Goal: Task Accomplishment & Management: Use online tool/utility

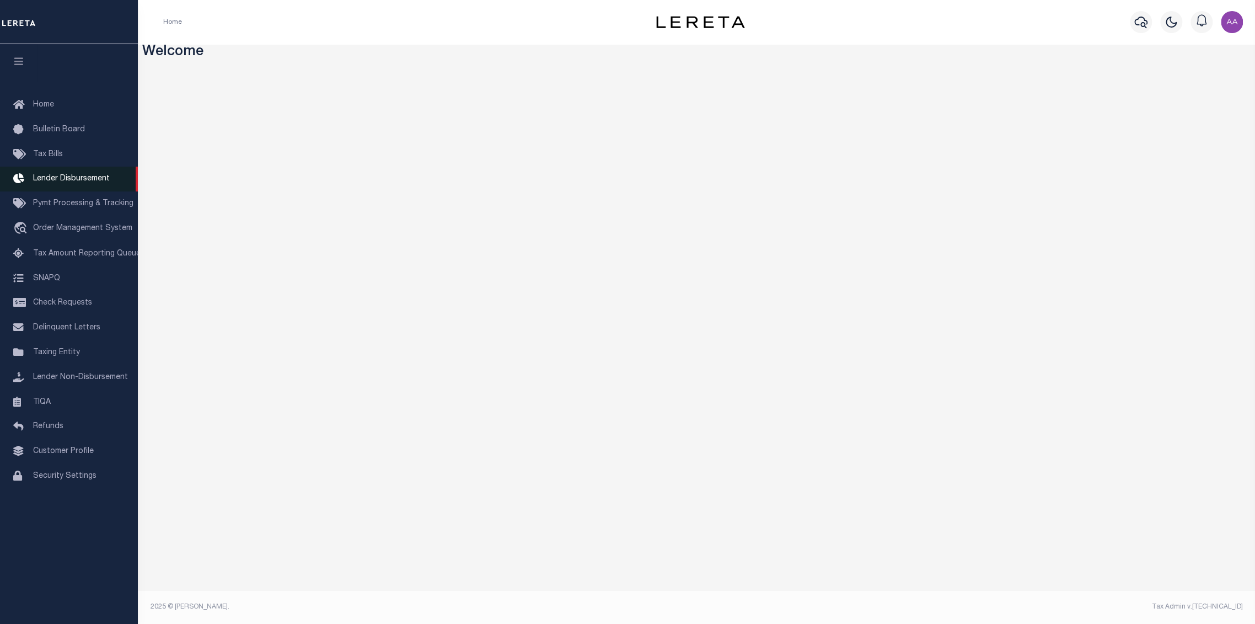
click at [87, 182] on span "Lender Disbursement" at bounding box center [71, 179] width 77 height 8
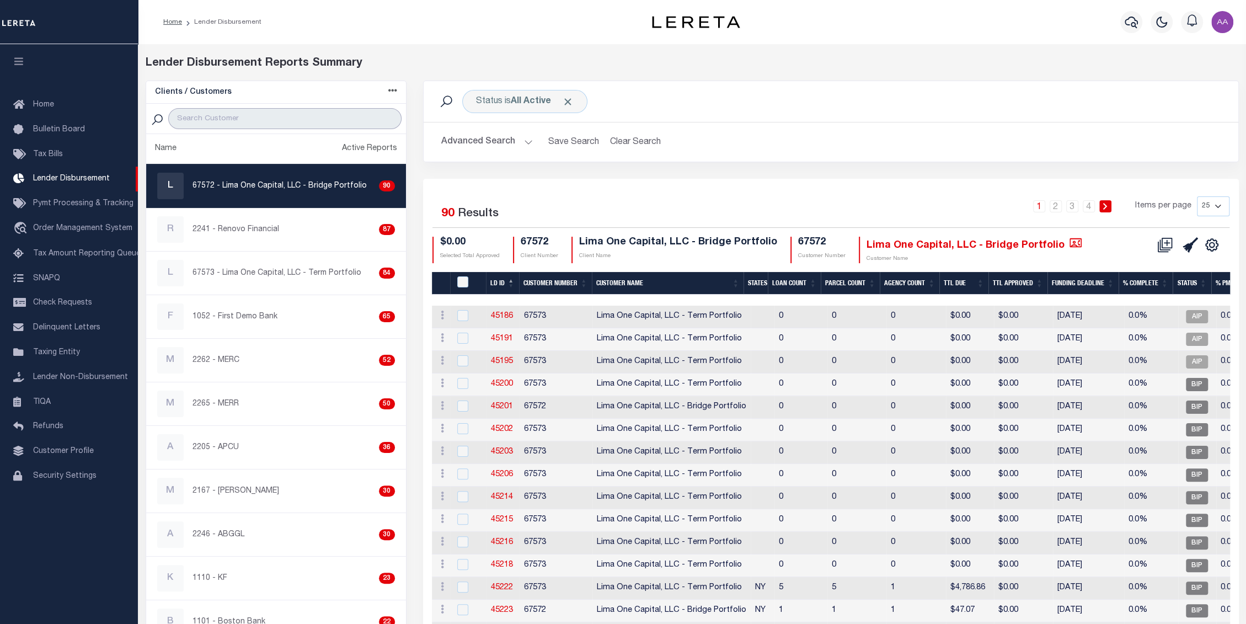
click at [273, 124] on input "search" at bounding box center [284, 118] width 233 height 21
click at [195, 232] on p "2241 - Renovo Financial" at bounding box center [235, 230] width 87 height 12
checkbox input "true"
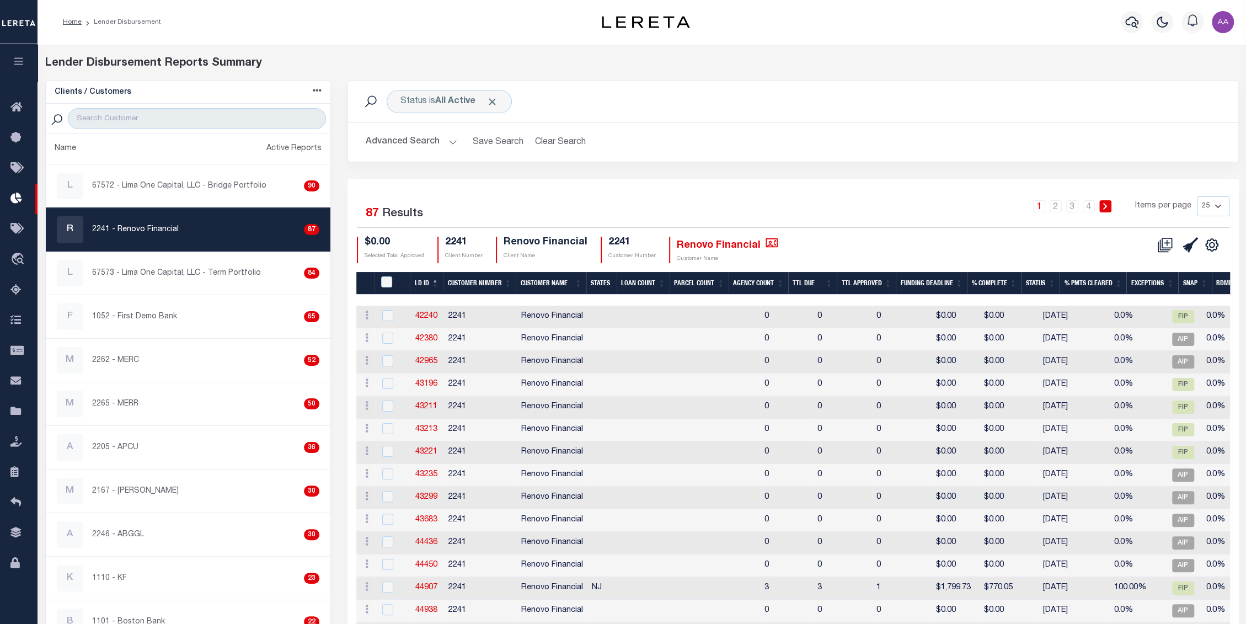
click at [427, 143] on button "Advanced Search" at bounding box center [412, 142] width 92 height 22
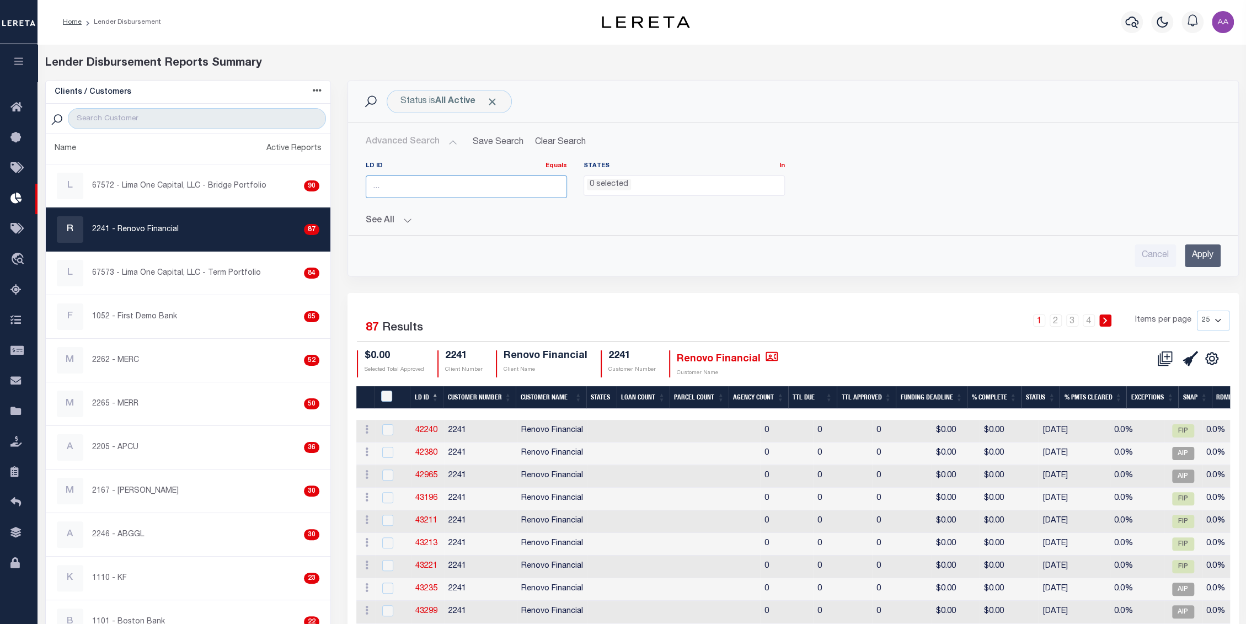
click at [412, 191] on input "number" at bounding box center [466, 186] width 201 height 23
type input "47679"
click at [1210, 250] on input "Apply" at bounding box center [1203, 255] width 36 height 23
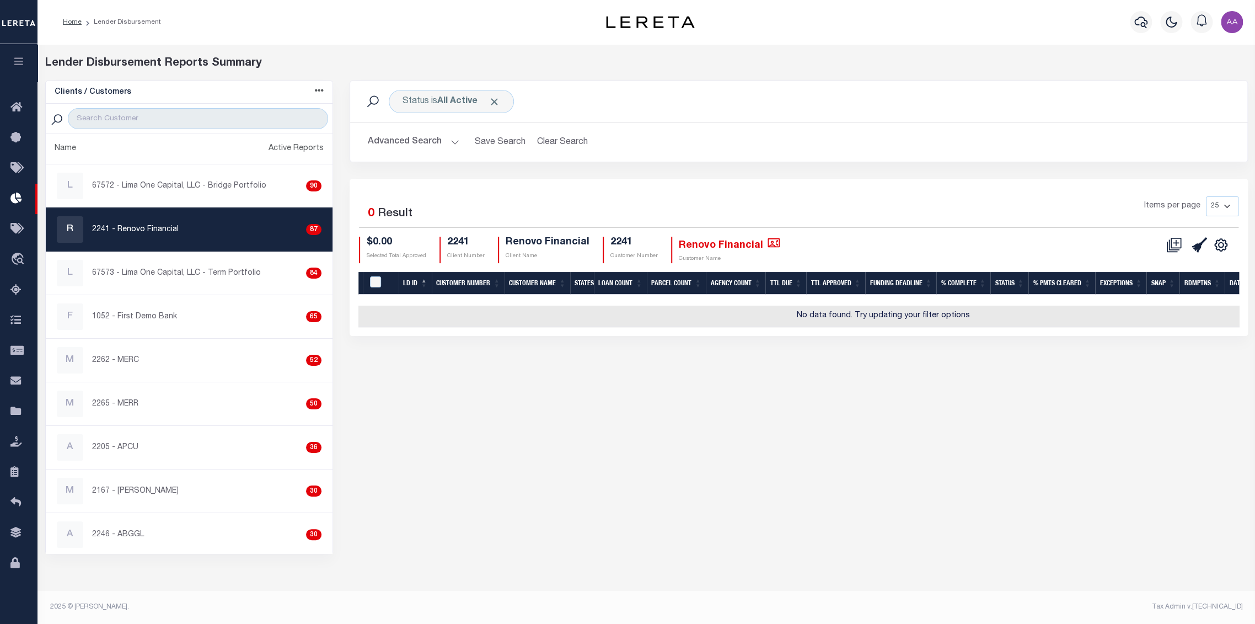
click at [420, 143] on button "Advanced Search" at bounding box center [414, 142] width 92 height 22
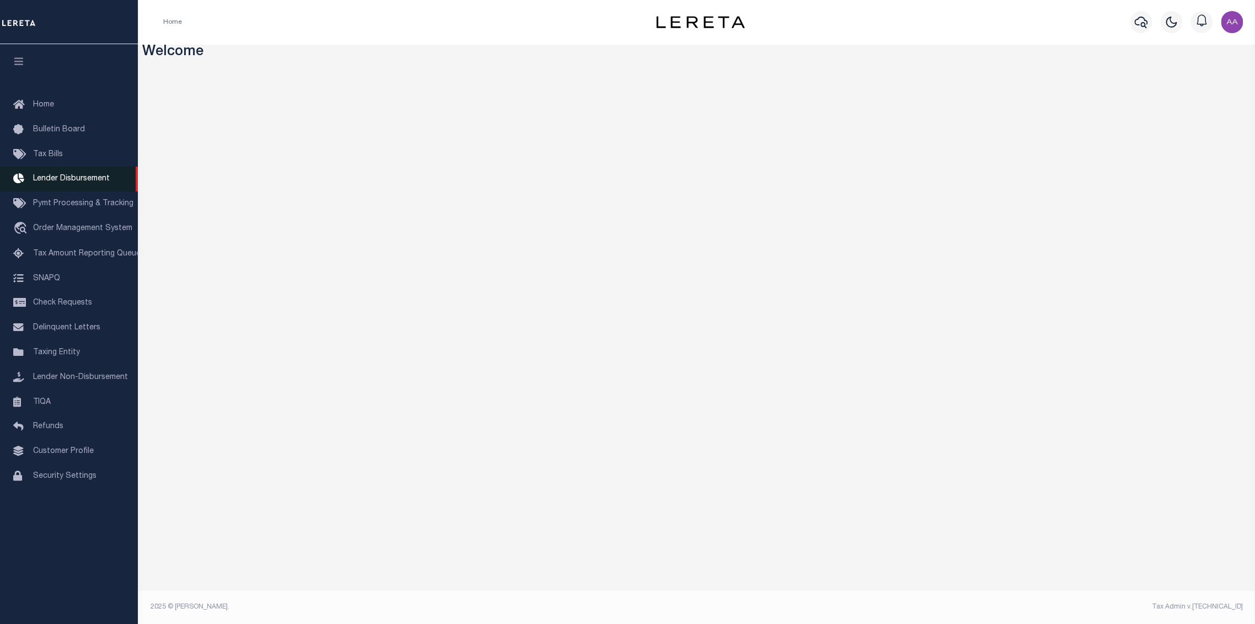
click at [62, 189] on link "Lender Disbursement" at bounding box center [69, 179] width 138 height 25
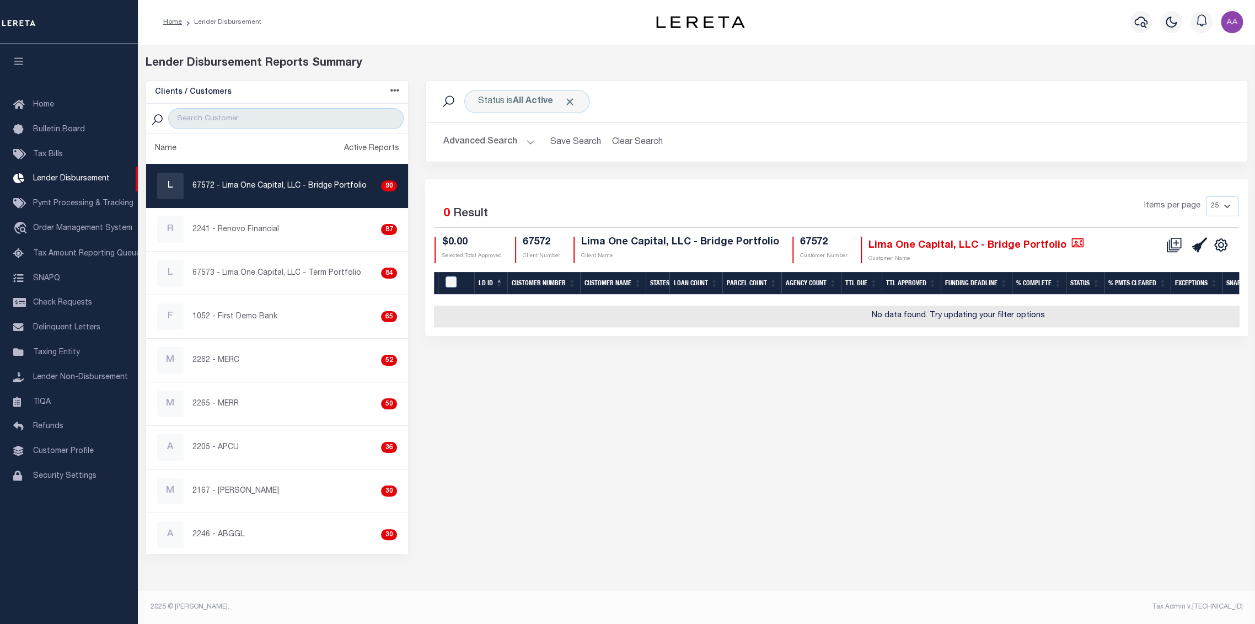
click at [468, 138] on button "Advanced Search" at bounding box center [489, 142] width 92 height 22
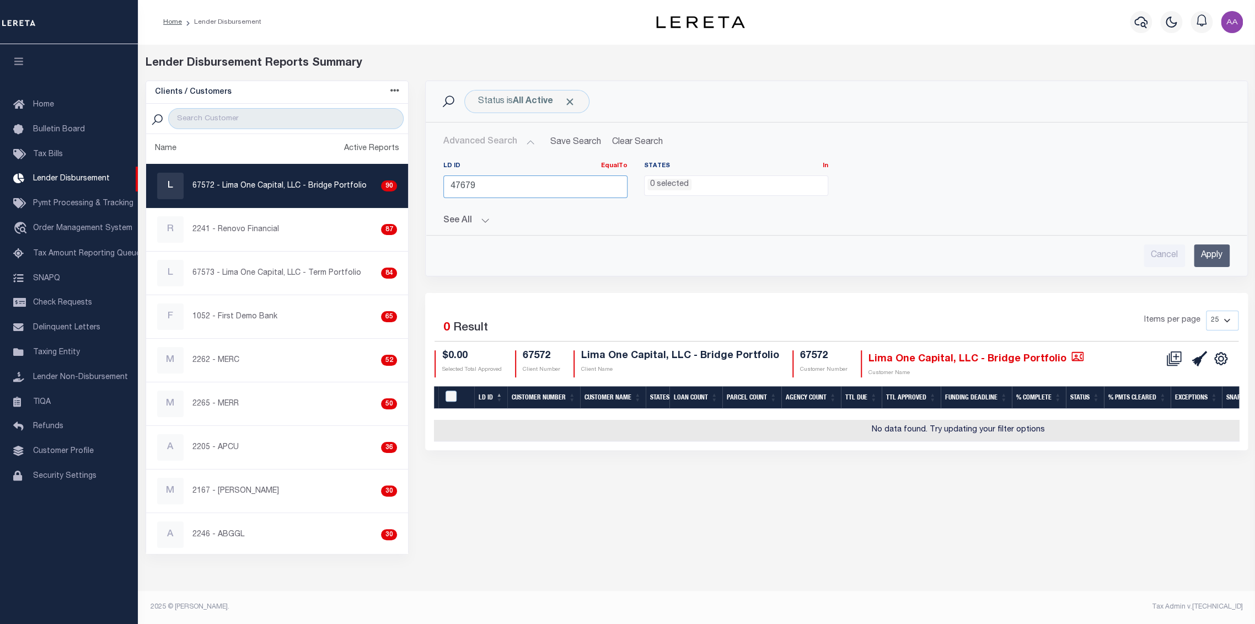
click at [470, 184] on input "47679" at bounding box center [535, 186] width 184 height 23
click at [452, 185] on input "47679" at bounding box center [535, 186] width 184 height 23
type input "45679"
click at [1224, 257] on input "Apply" at bounding box center [1212, 255] width 36 height 23
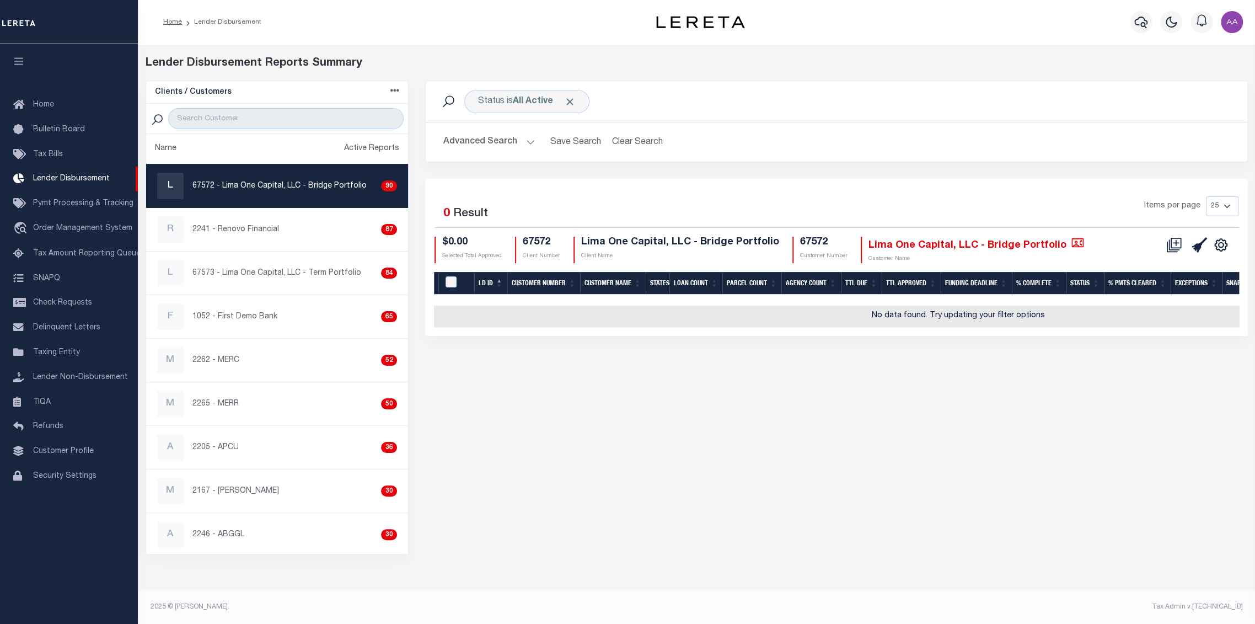
click at [469, 146] on button "Advanced Search" at bounding box center [489, 142] width 92 height 22
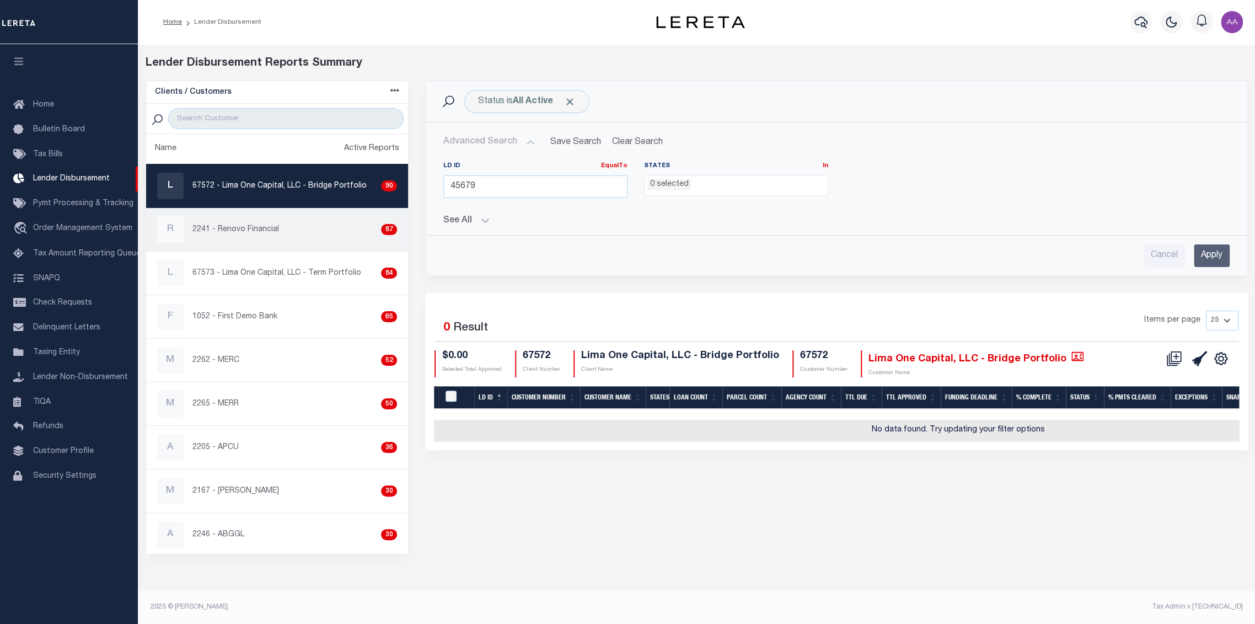
click at [243, 221] on div "R 2241 - Renovo Financial 87" at bounding box center [277, 229] width 240 height 26
checkbox input "true"
select select
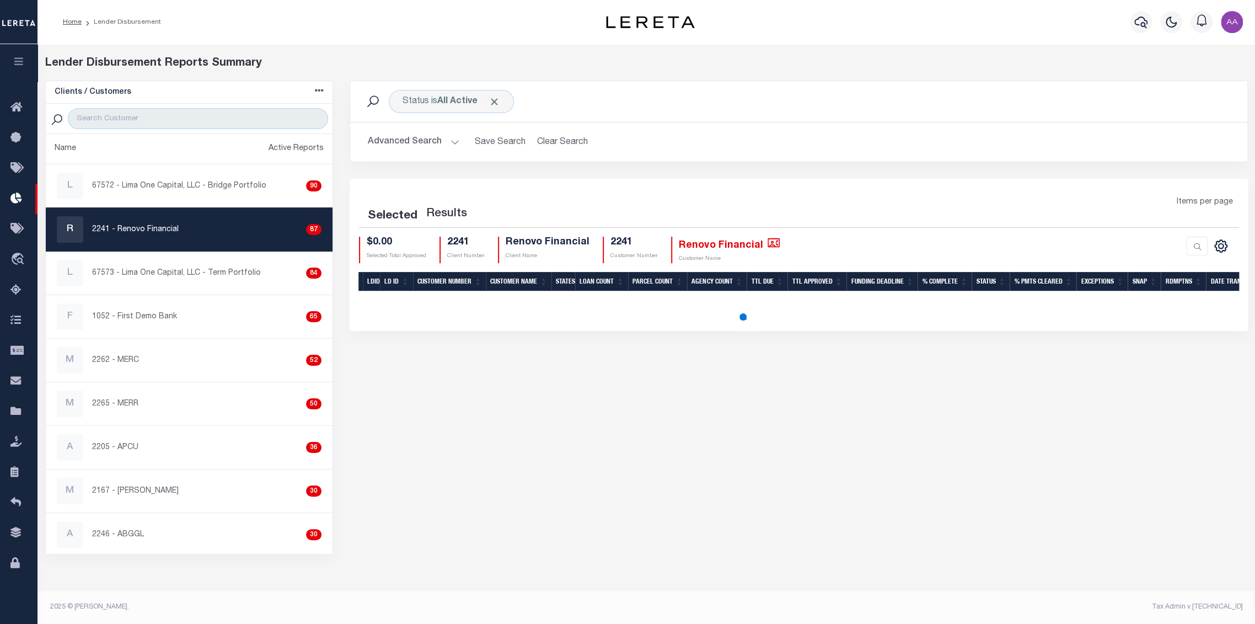
click at [426, 148] on button "Advanced Search" at bounding box center [414, 142] width 92 height 22
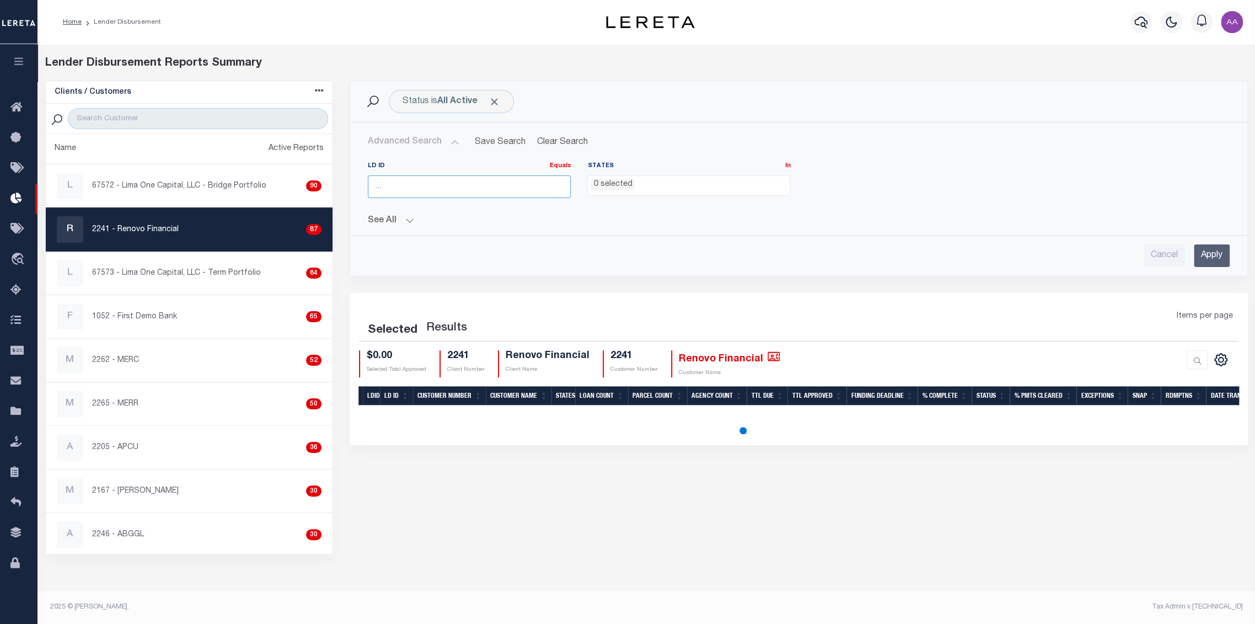
click at [410, 180] on input "number" at bounding box center [469, 186] width 203 height 23
type input "45679"
click at [1217, 247] on input "Apply" at bounding box center [1212, 255] width 36 height 23
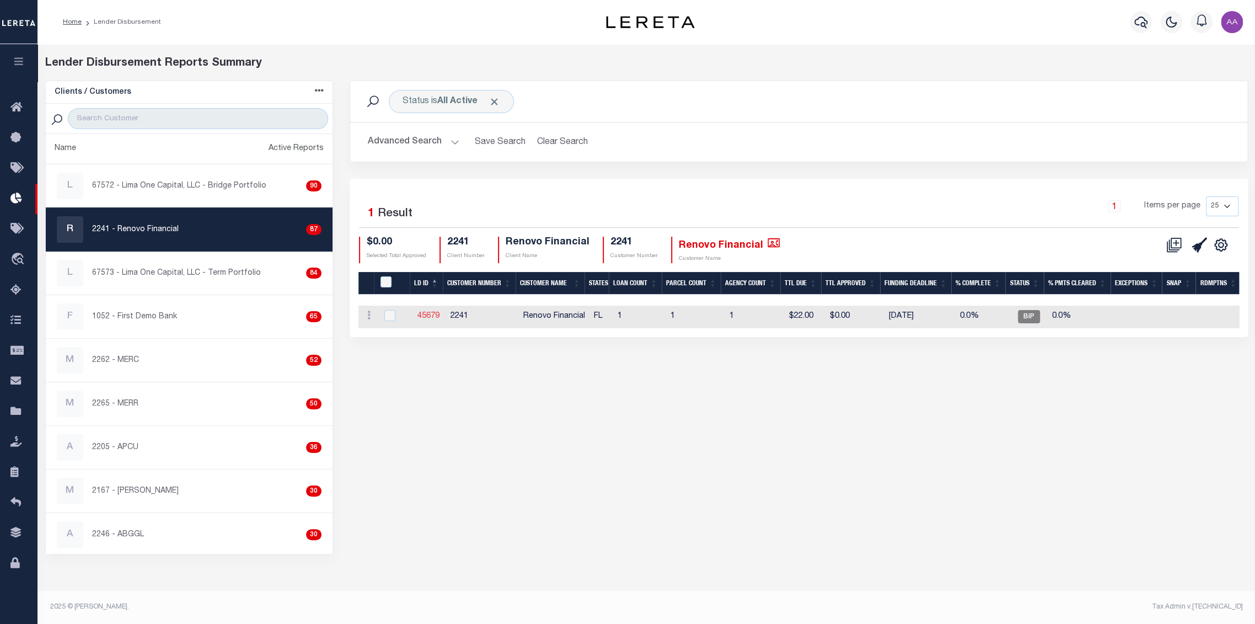
click at [426, 313] on link "45679" at bounding box center [429, 316] width 22 height 8
checkbox input "true"
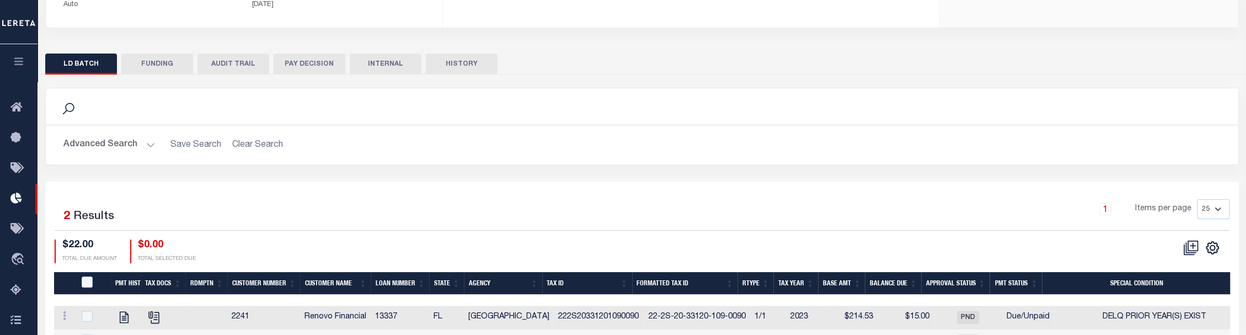
scroll to position [253, 0]
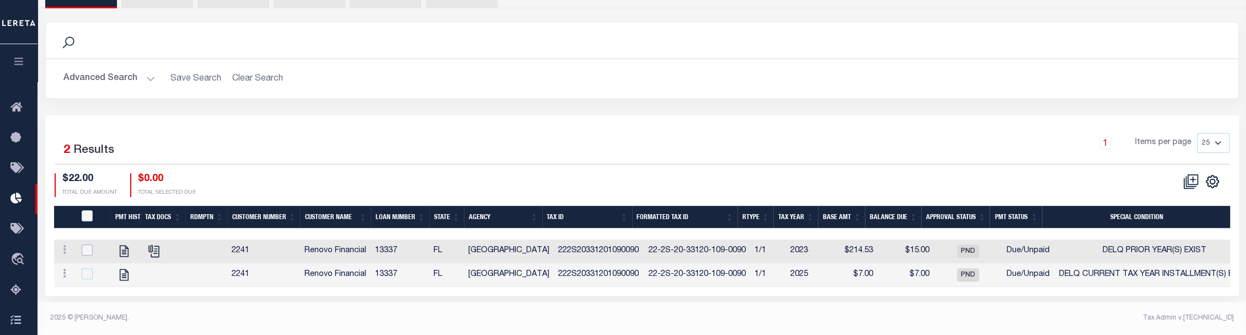
click at [87, 249] on input "checkbox" at bounding box center [87, 249] width 11 height 11
checkbox input "true"
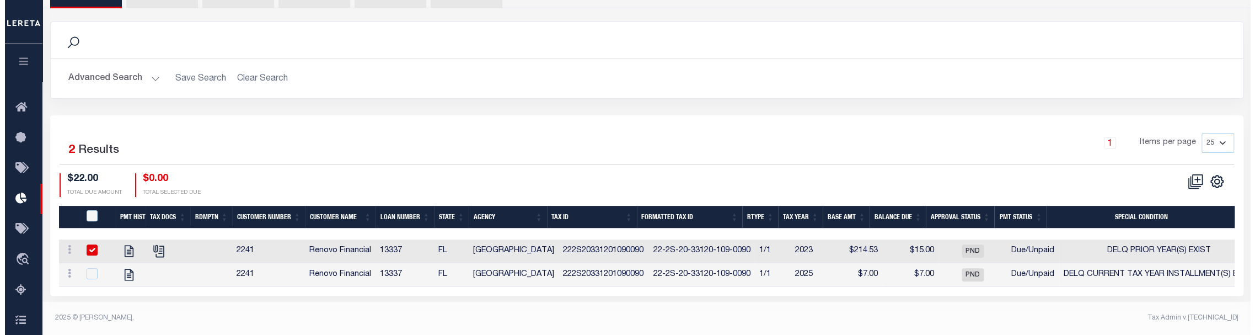
scroll to position [251, 0]
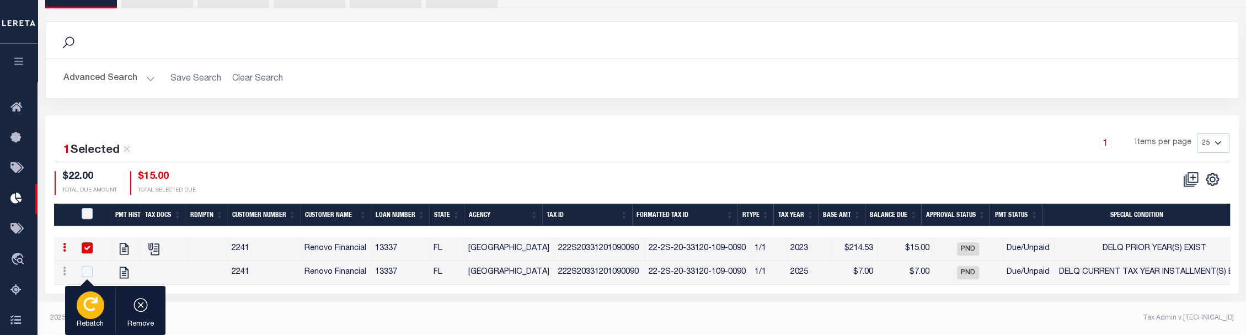
click at [79, 312] on div "button" at bounding box center [91, 305] width 28 height 28
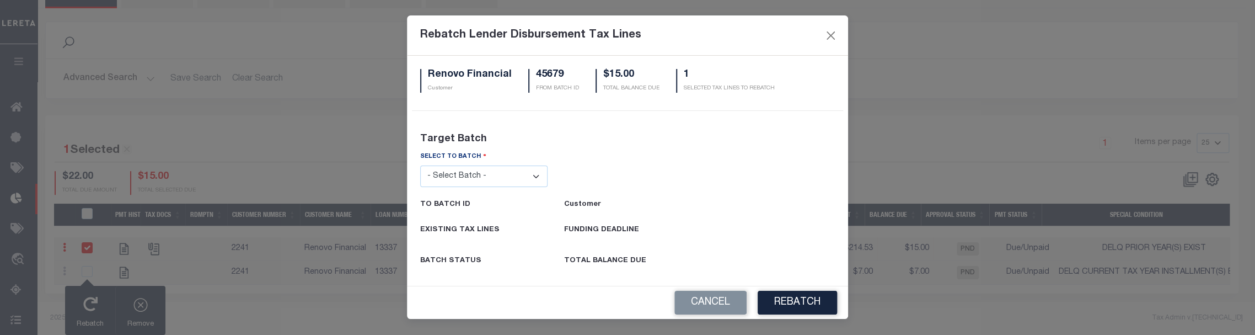
click at [494, 173] on select "- Select Batch - 26663 26855 26956 27025 27280 27289 27451 27735 27752 27755 27…" at bounding box center [483, 176] width 127 height 22
select select "39928"
click at [420, 165] on select "- Select Batch - 26663 26855 26956 27025 27280 27289 27451 27735 27752 27755 27…" at bounding box center [483, 176] width 127 height 22
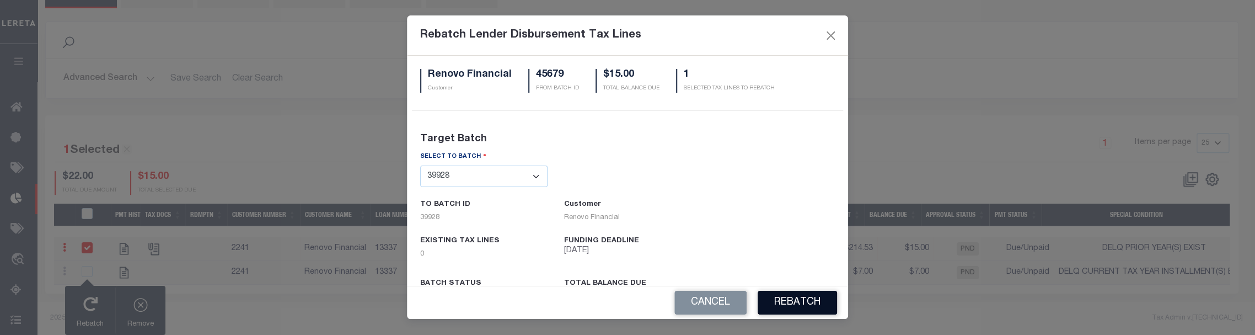
click at [822, 302] on button "REBATCH" at bounding box center [797, 303] width 79 height 24
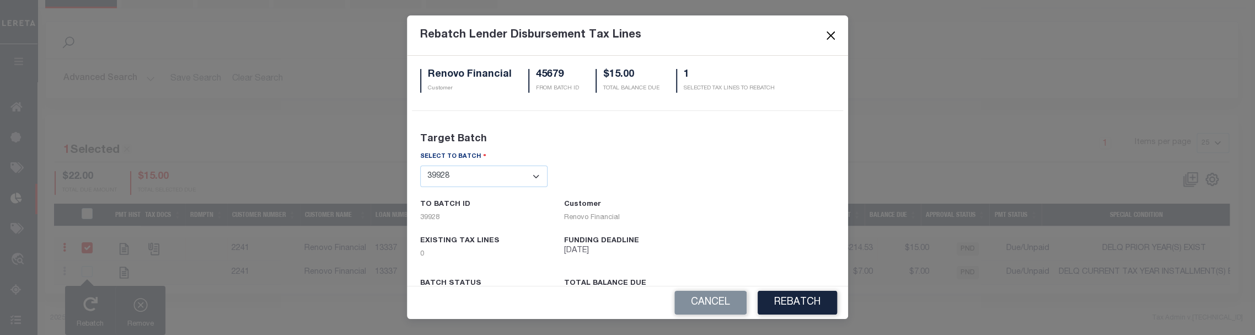
scroll to position [46, 0]
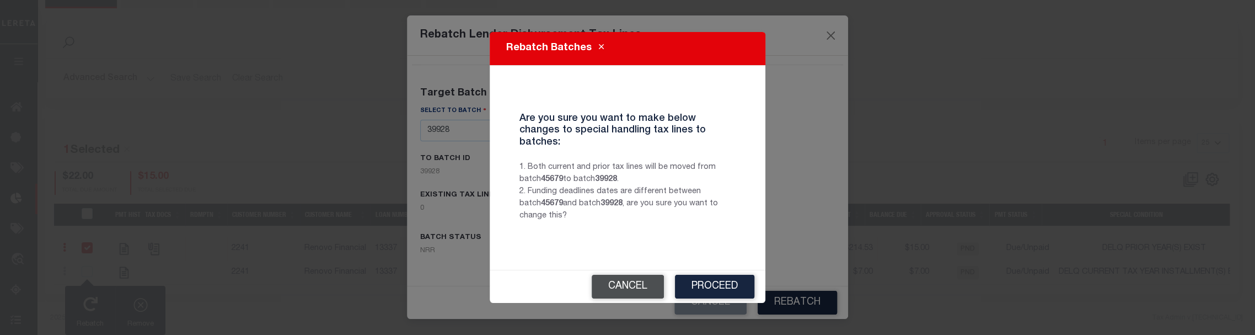
click at [628, 277] on button "Cancel" at bounding box center [628, 287] width 72 height 24
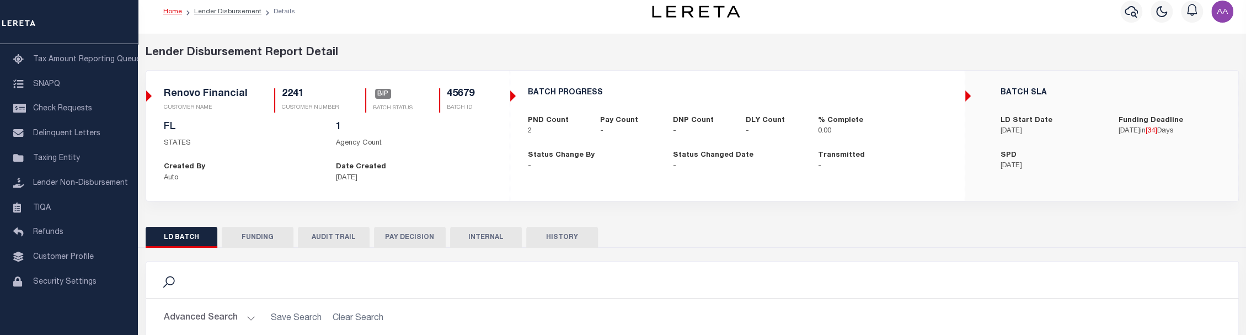
scroll to position [253, 0]
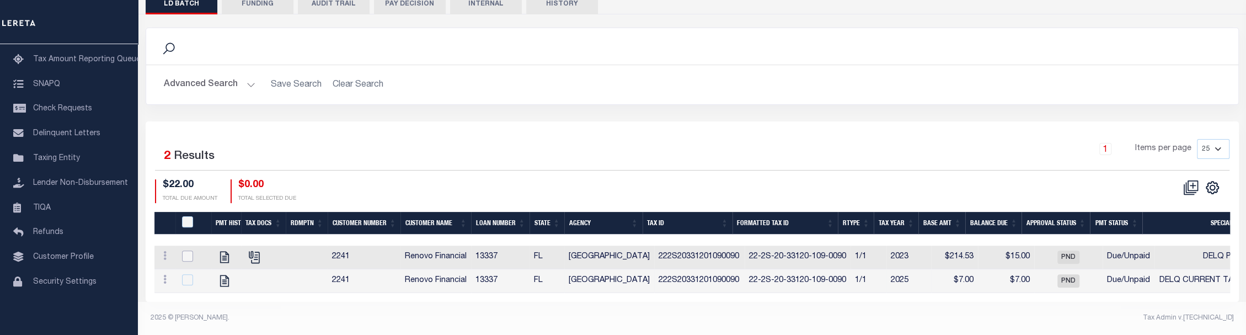
drag, startPoint x: 190, startPoint y: 249, endPoint x: 176, endPoint y: 278, distance: 32.1
click at [185, 250] on input "checkbox" at bounding box center [187, 255] width 11 height 11
checkbox input "true"
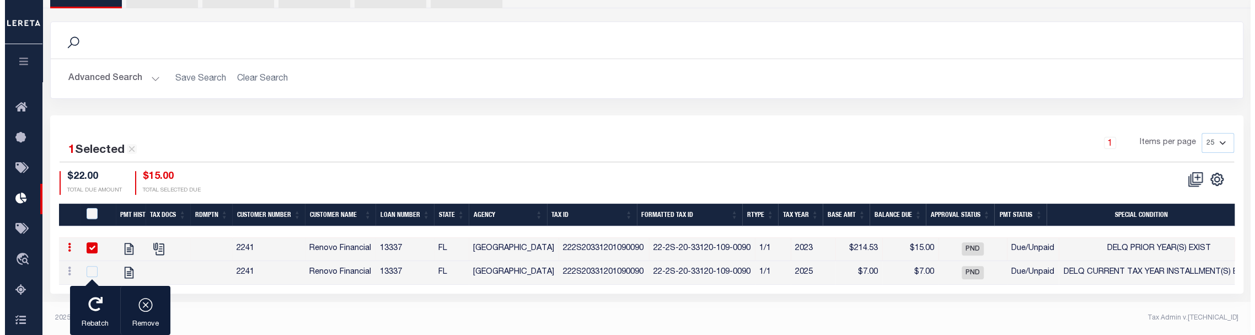
scroll to position [251, 0]
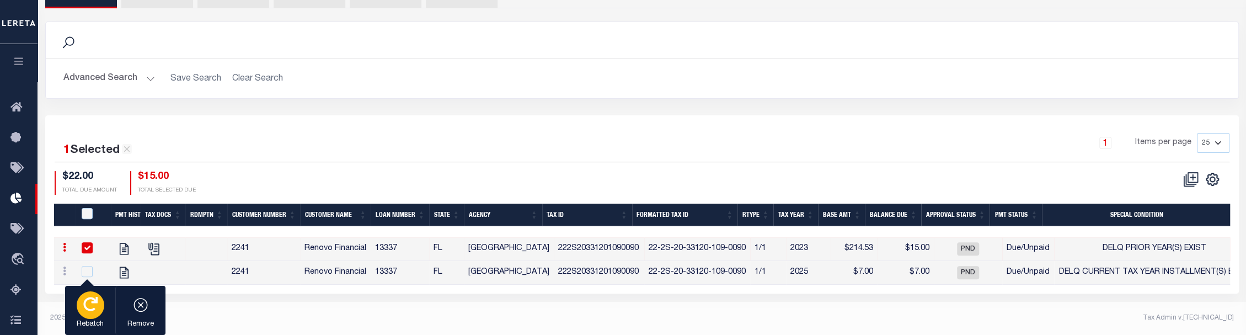
click at [104, 319] on button "Rebatch" at bounding box center [90, 311] width 50 height 50
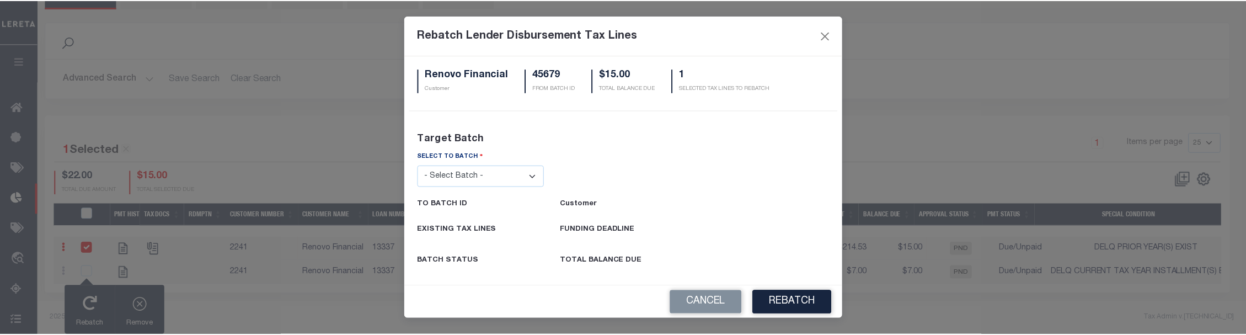
scroll to position [12, 0]
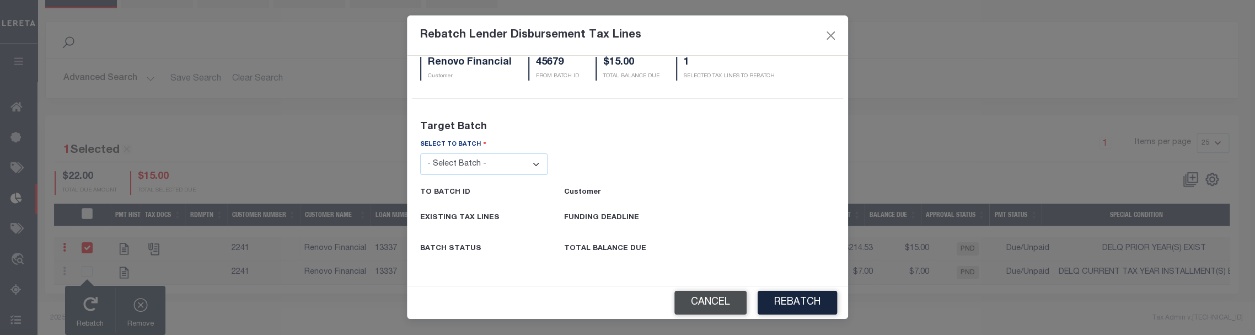
click at [721, 304] on button "Cancel" at bounding box center [711, 303] width 72 height 24
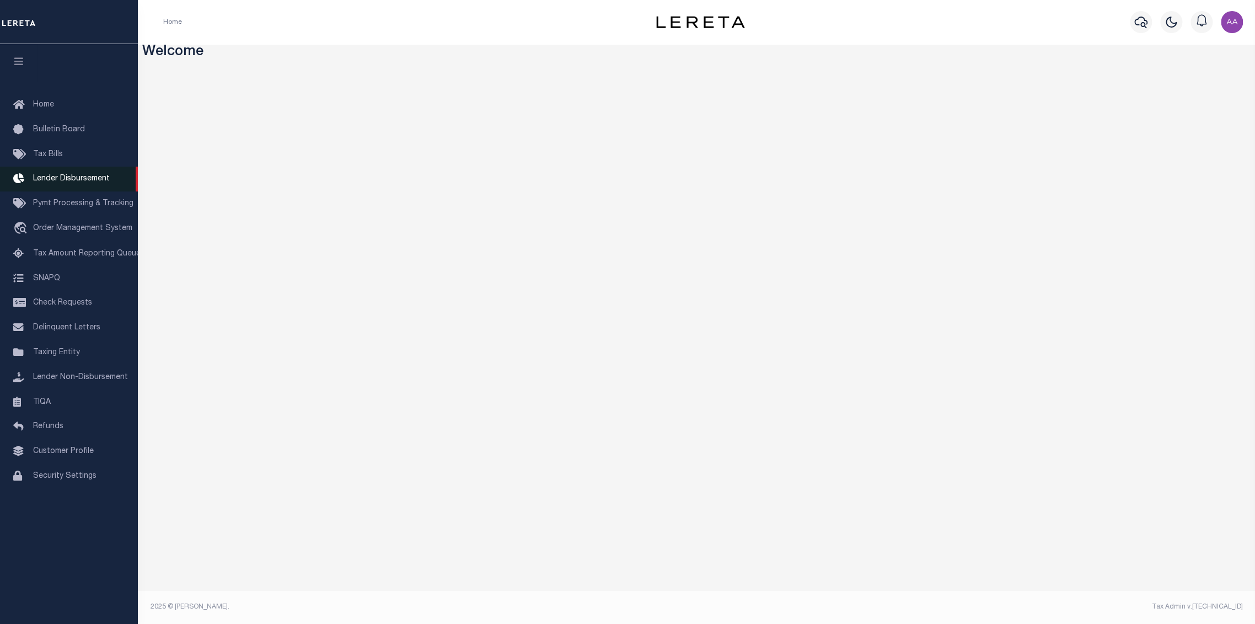
click at [71, 183] on span "Lender Disbursement" at bounding box center [71, 179] width 77 height 8
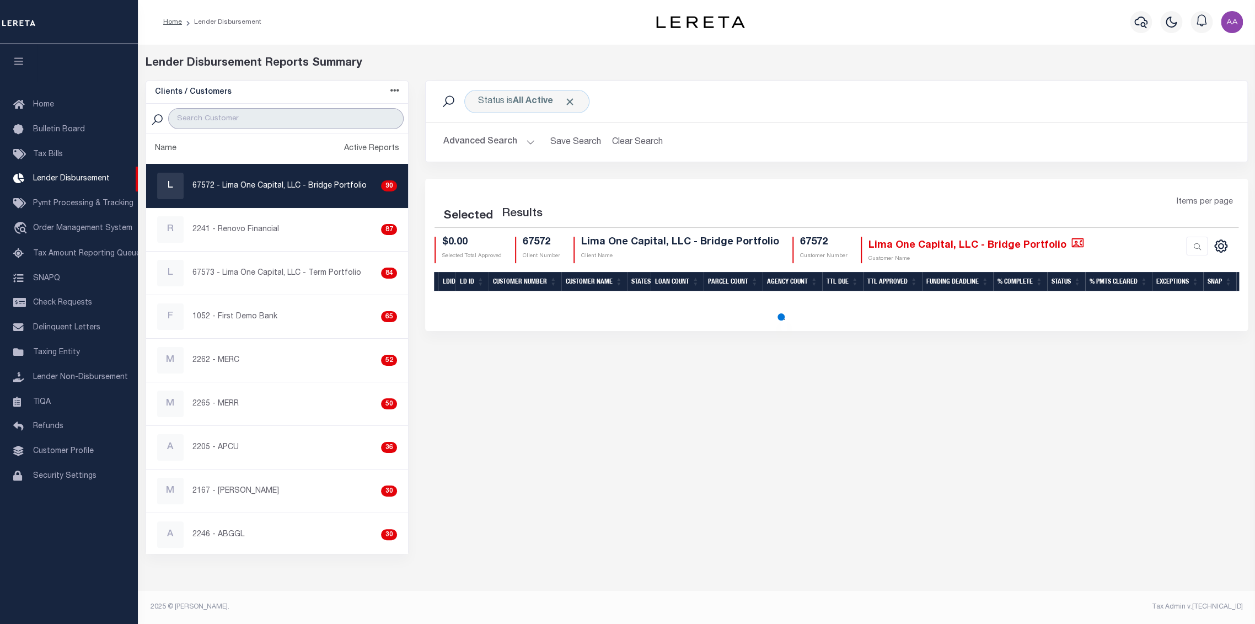
click at [264, 117] on input "search" at bounding box center [285, 118] width 235 height 21
click at [205, 235] on div "R 2241 - Renovo Financial 87" at bounding box center [277, 229] width 240 height 26
checkbox input "true"
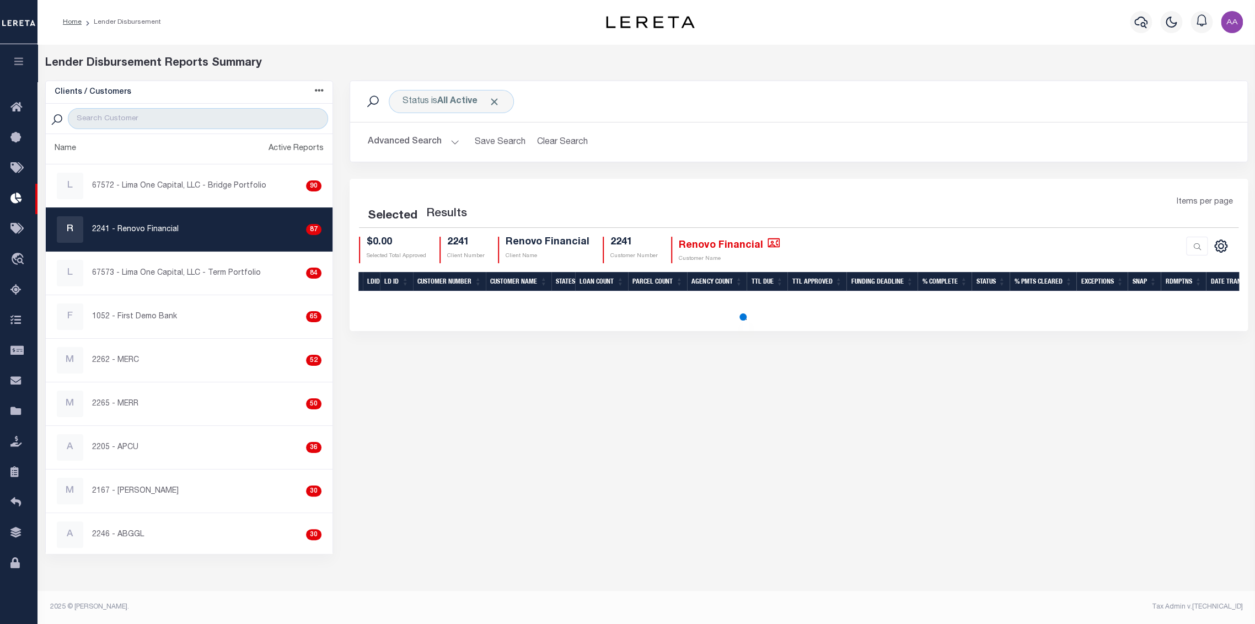
click at [399, 138] on button "Advanced Search" at bounding box center [414, 142] width 92 height 22
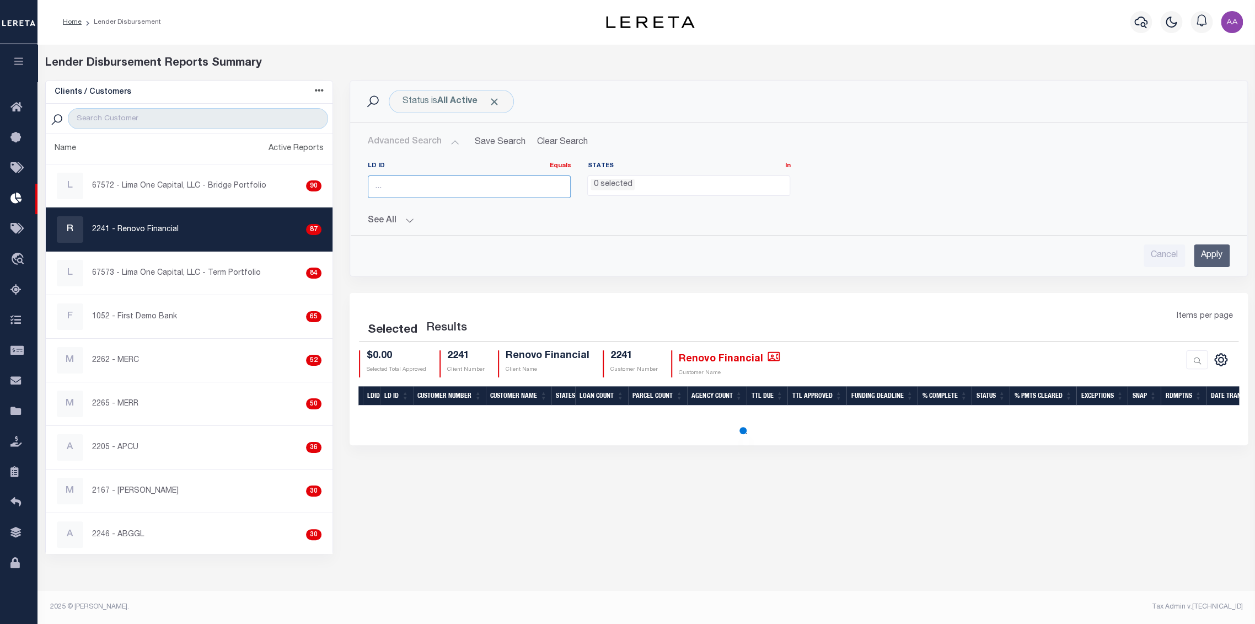
click at [416, 188] on input "number" at bounding box center [469, 186] width 203 height 23
click at [1216, 250] on input "Apply" at bounding box center [1212, 255] width 36 height 23
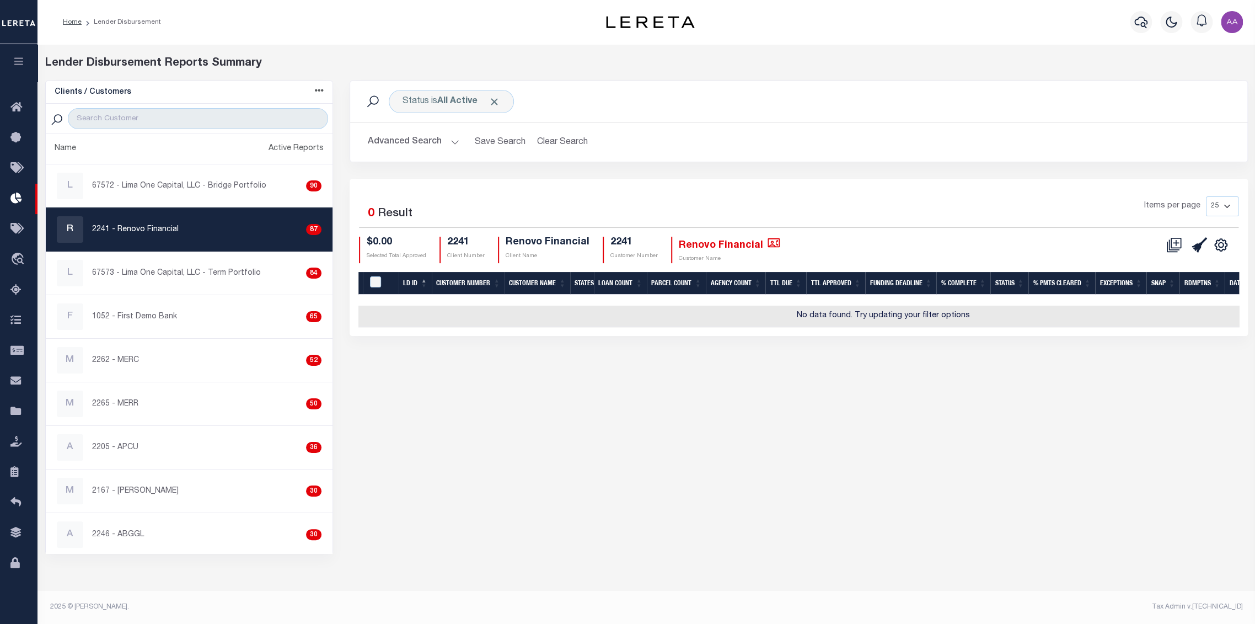
click at [445, 138] on button "Advanced Search" at bounding box center [414, 142] width 92 height 22
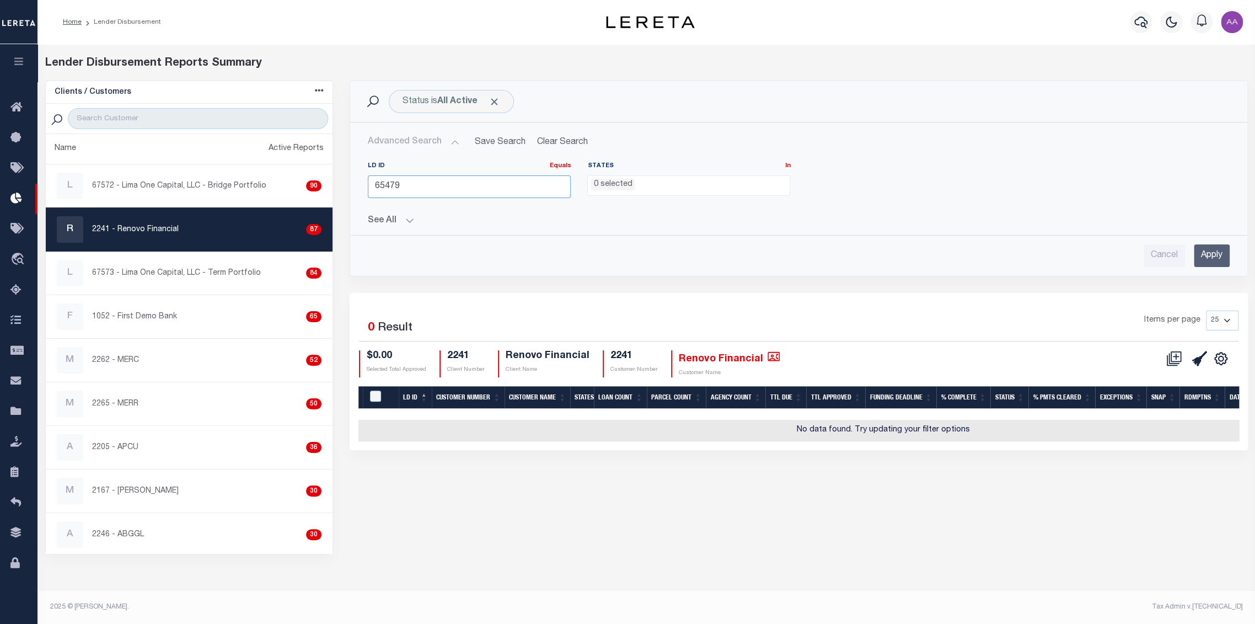
click at [379, 183] on input "65479" at bounding box center [469, 186] width 203 height 23
drag, startPoint x: 407, startPoint y: 183, endPoint x: 368, endPoint y: 183, distance: 38.6
click at [368, 183] on input "65479" at bounding box center [469, 186] width 203 height 23
drag, startPoint x: 1229, startPoint y: 255, endPoint x: 1222, endPoint y: 254, distance: 6.6
click at [1227, 255] on input "Apply" at bounding box center [1212, 255] width 36 height 23
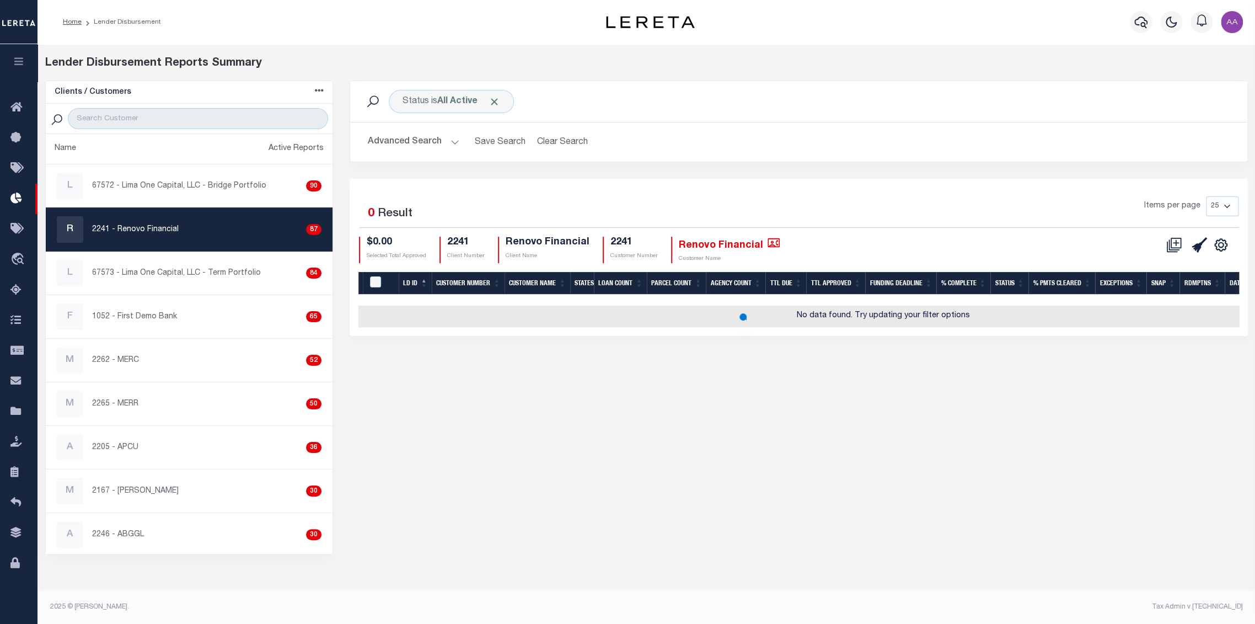
click at [1221, 254] on div "Selected 0 Result Items per page 25 50 100 200 $0.00 Selected Total Approved 22…" at bounding box center [798, 229] width 897 height 67
click at [387, 142] on button "Advanced Search" at bounding box center [414, 142] width 92 height 22
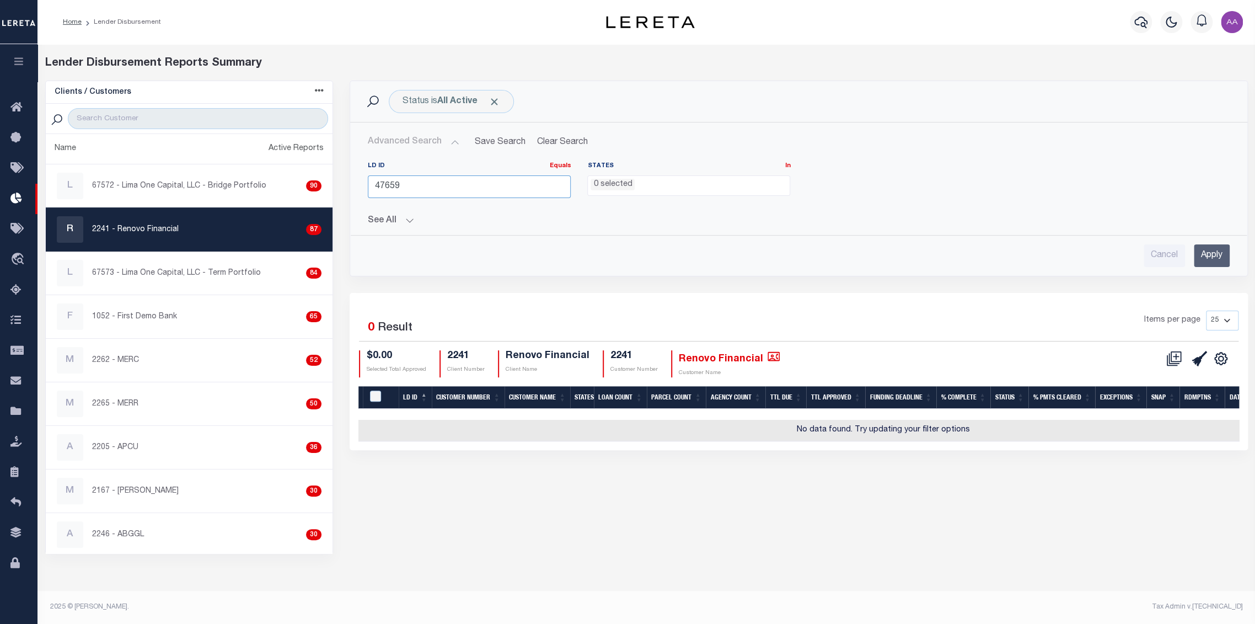
click at [384, 189] on input "47659" at bounding box center [469, 186] width 203 height 23
type input "45659"
click at [1213, 248] on input "Apply" at bounding box center [1212, 255] width 36 height 23
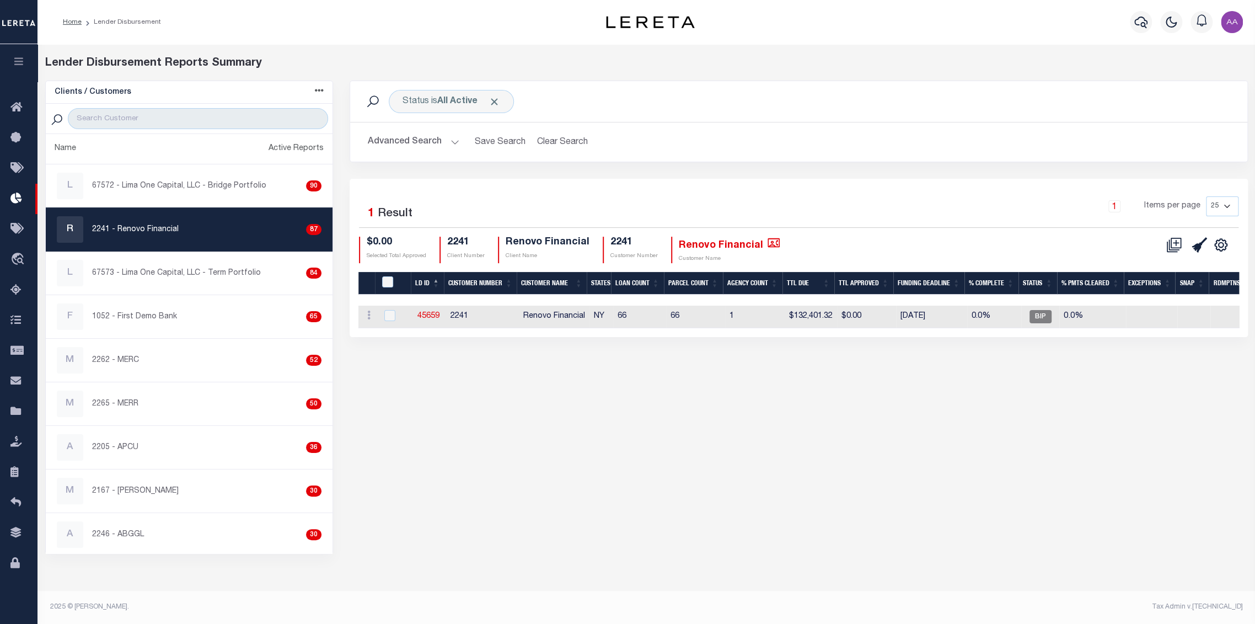
click at [592, 176] on div "Status is All Active Search Advanced Search Save Search Clear Search LDBatchesG…" at bounding box center [798, 130] width 914 height 98
click at [426, 318] on link "45659" at bounding box center [429, 316] width 22 height 8
checkbox input "true"
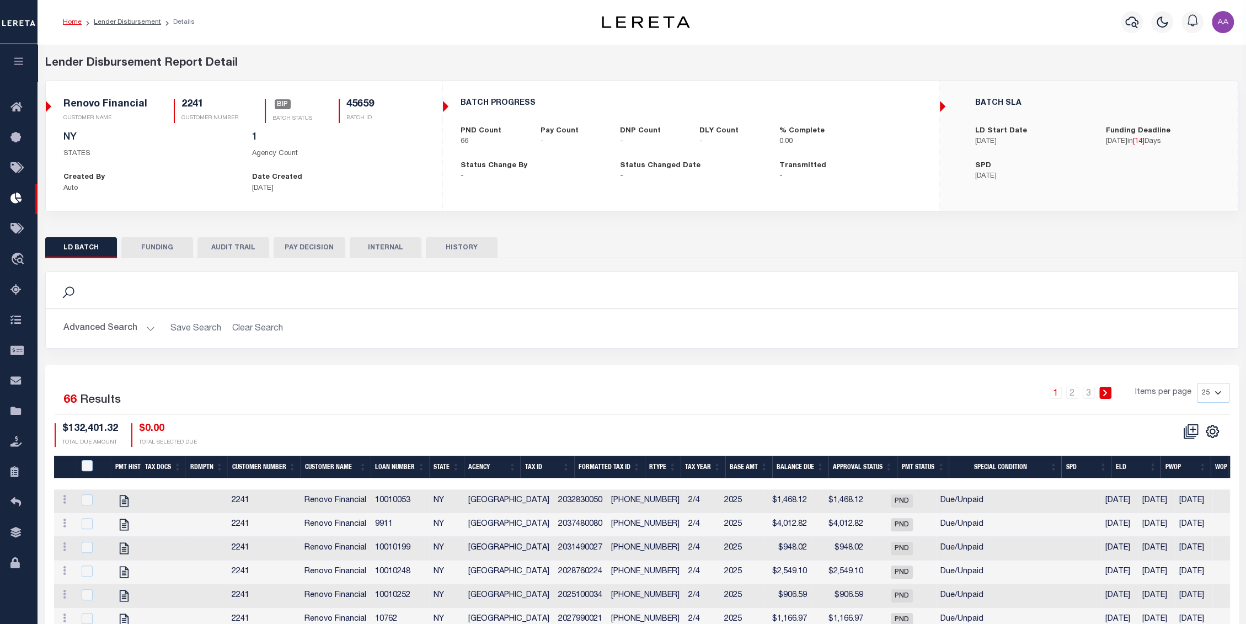
click at [127, 26] on li "Lender Disbursement" at bounding box center [121, 22] width 79 height 10
click at [132, 22] on link "Lender Disbursement" at bounding box center [127, 22] width 67 height 7
checkbox input "true"
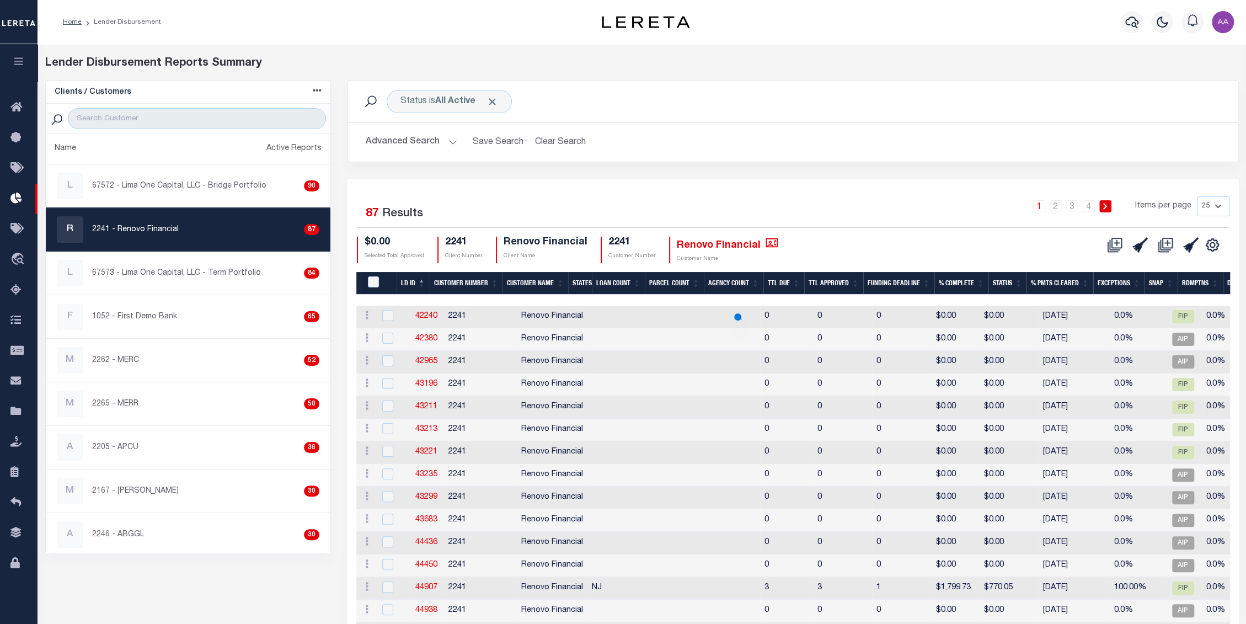
click at [430, 137] on button "Advanced Search" at bounding box center [412, 142] width 92 height 22
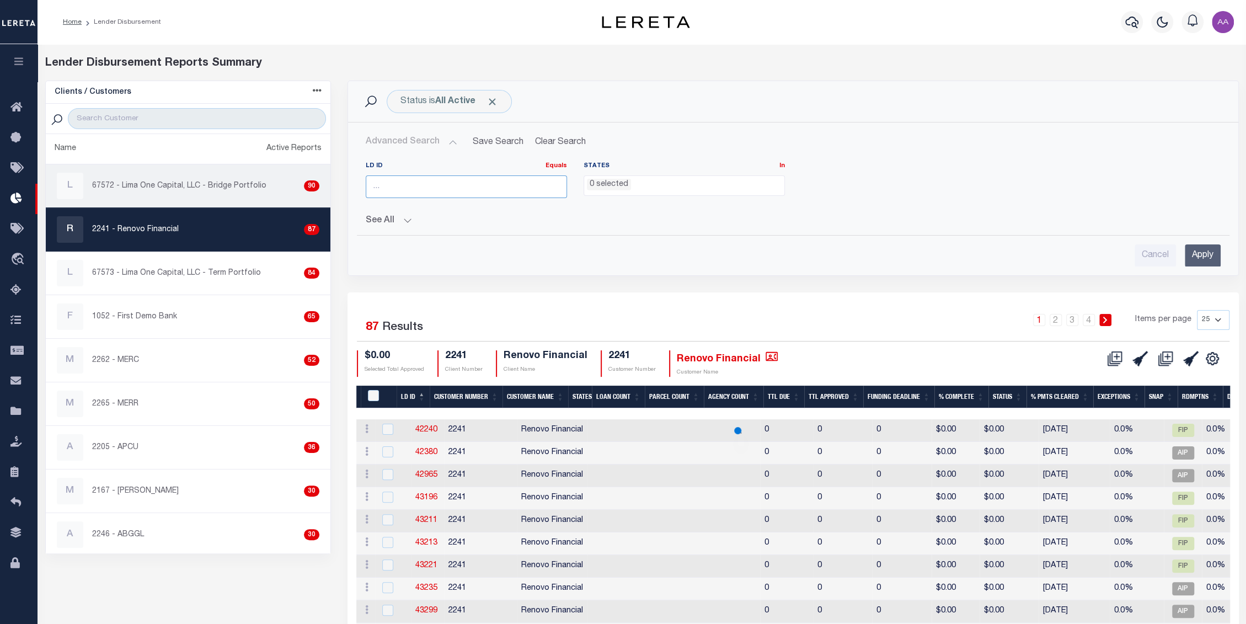
drag, startPoint x: 374, startPoint y: 181, endPoint x: 309, endPoint y: 175, distance: 65.4
click at [309, 175] on div "Clients / Customers Customers asc Customers desc Client asc Client desc Active …" at bounding box center [642, 537] width 1210 height 913
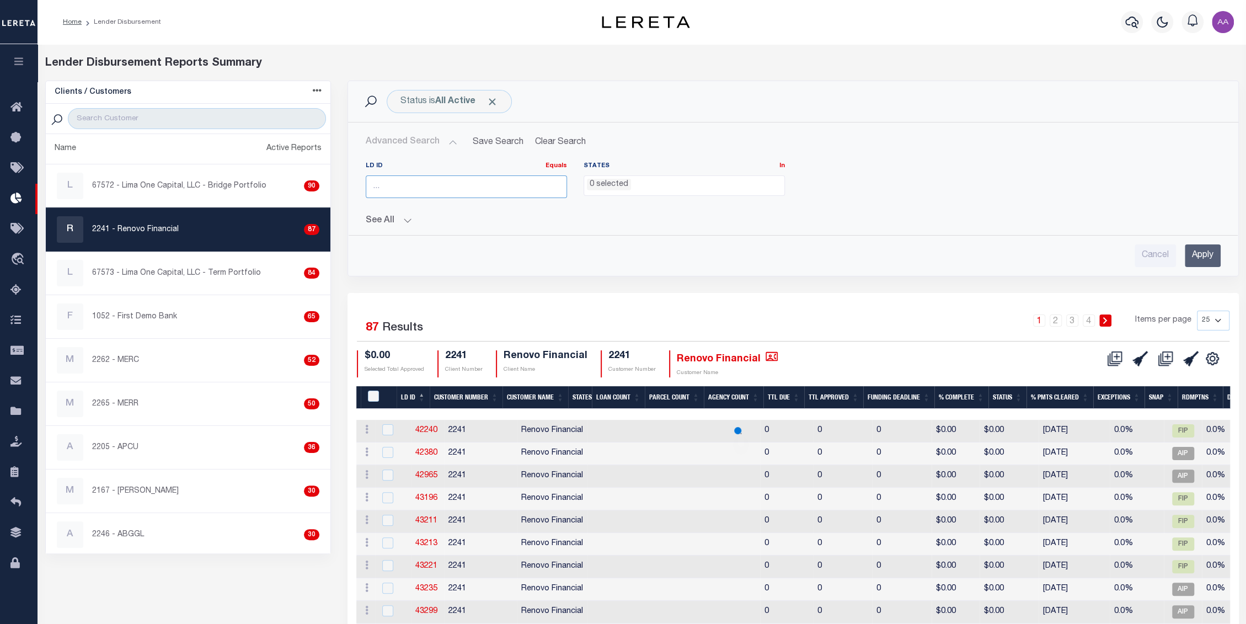
paste input "45679"
type input "45679"
click at [1194, 257] on input "Apply" at bounding box center [1203, 255] width 36 height 23
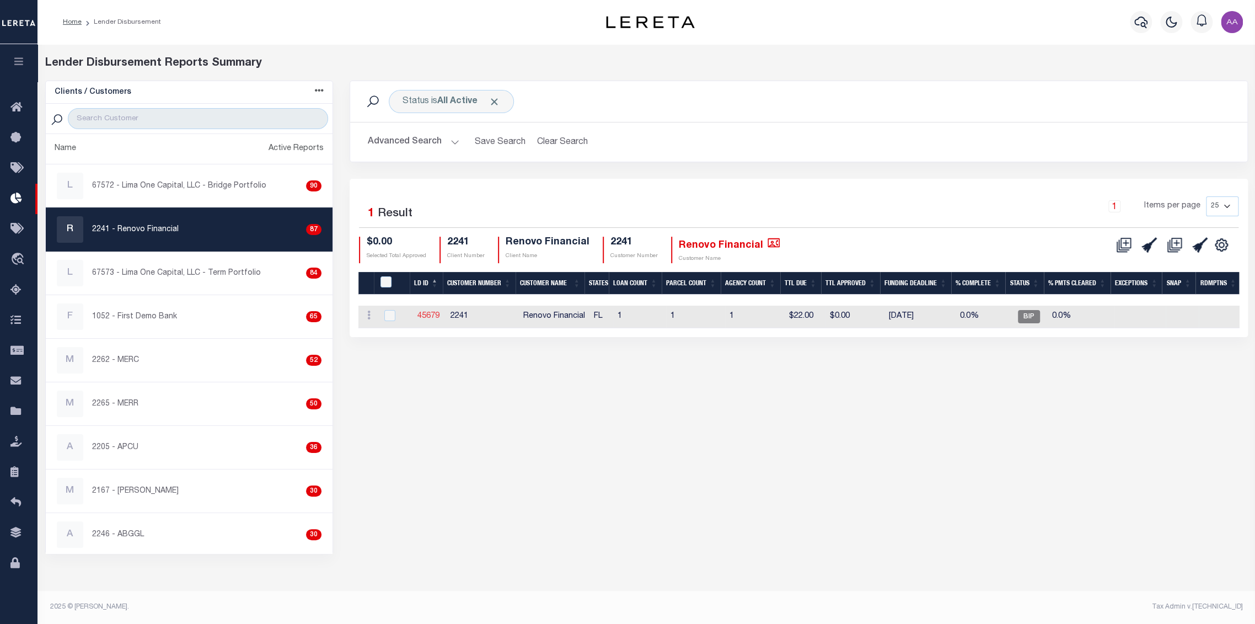
click at [432, 314] on link "45679" at bounding box center [429, 316] width 22 height 8
checkbox input "true"
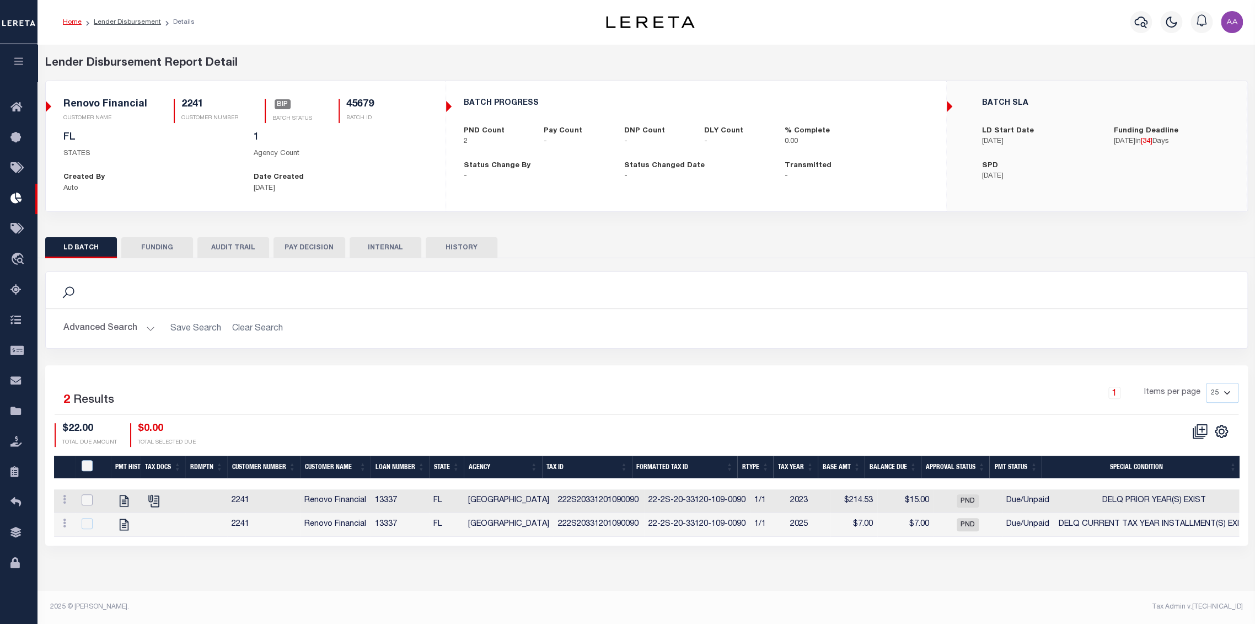
click at [84, 505] on input "checkbox" at bounding box center [87, 499] width 11 height 11
checkbox input "true"
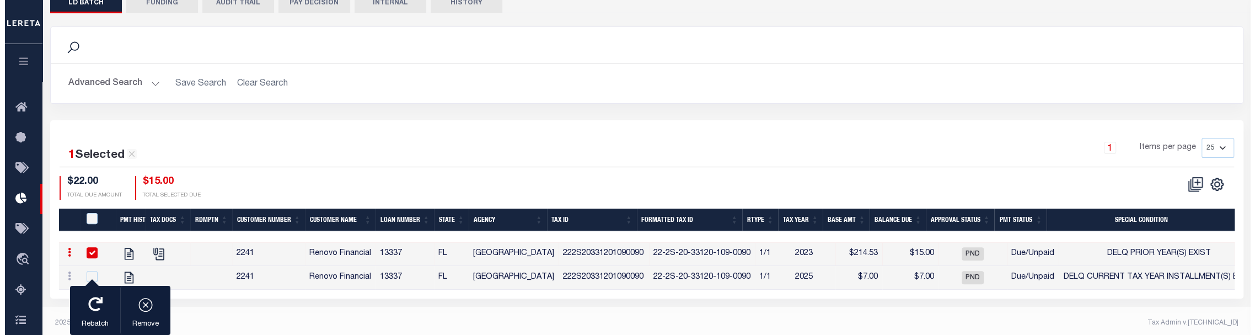
scroll to position [251, 0]
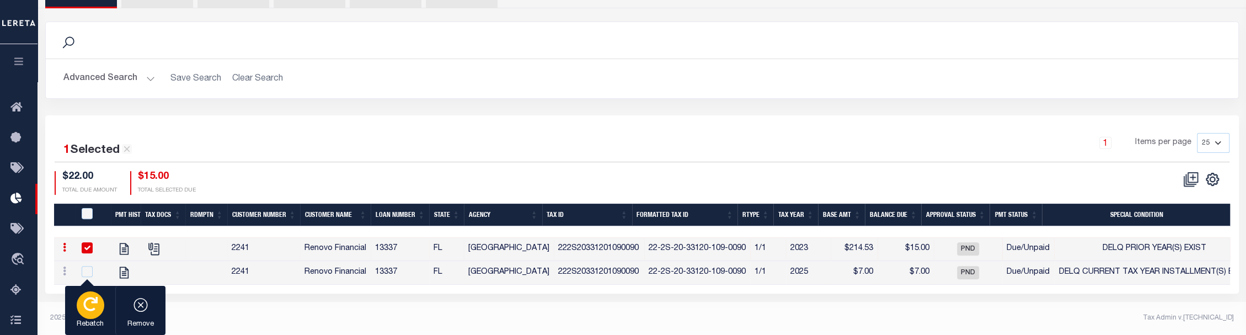
click at [78, 318] on button "Rebatch" at bounding box center [90, 311] width 50 height 50
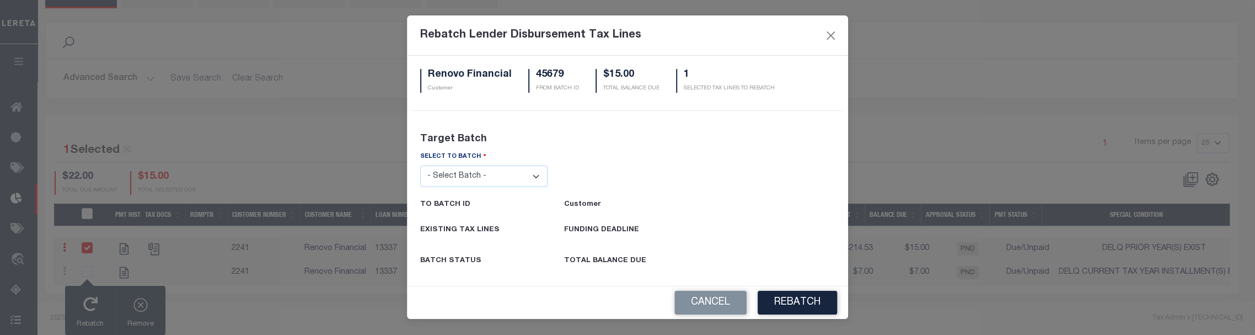
click at [486, 172] on select "- Select Batch - 26663 26855 26956 27025 27280 27289 27451 27735 27752 27755 27…" at bounding box center [483, 176] width 127 height 22
select select "27762"
click at [420, 165] on select "- Select Batch - 26663 26855 26956 27025 27280 27289 27451 27735 27752 27755 27…" at bounding box center [483, 176] width 127 height 22
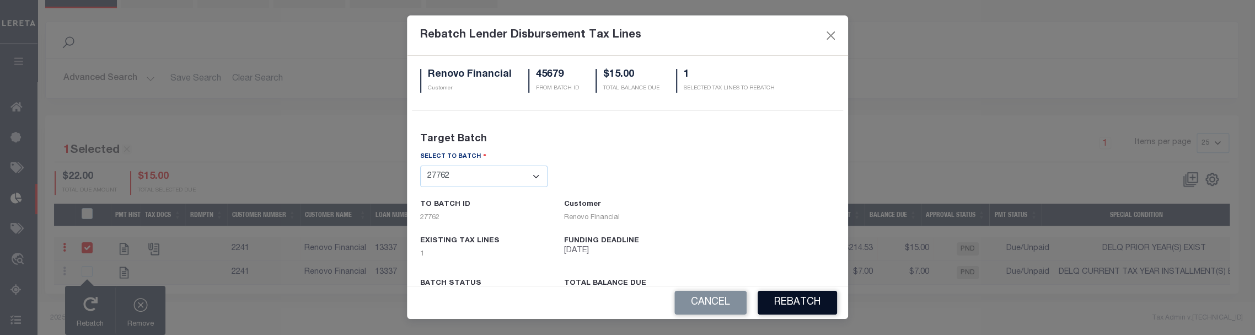
click at [816, 306] on button "REBATCH" at bounding box center [797, 303] width 79 height 24
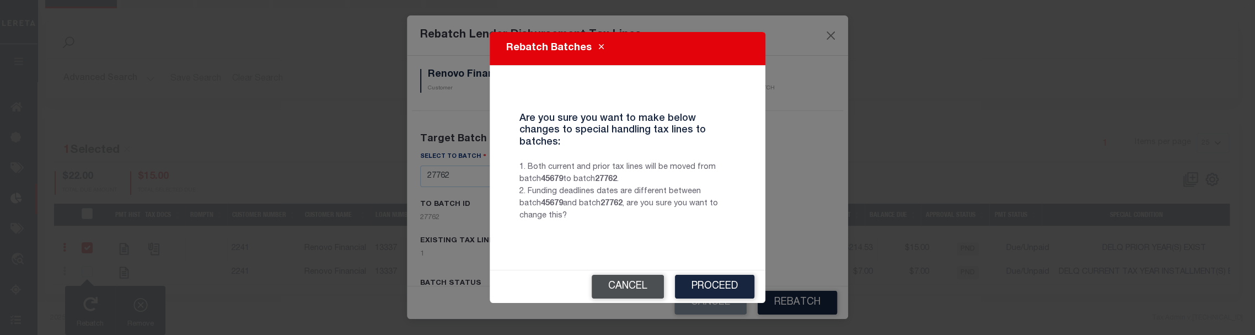
click at [624, 277] on button "Cancel" at bounding box center [628, 287] width 72 height 24
